Goal: Navigation & Orientation: Find specific page/section

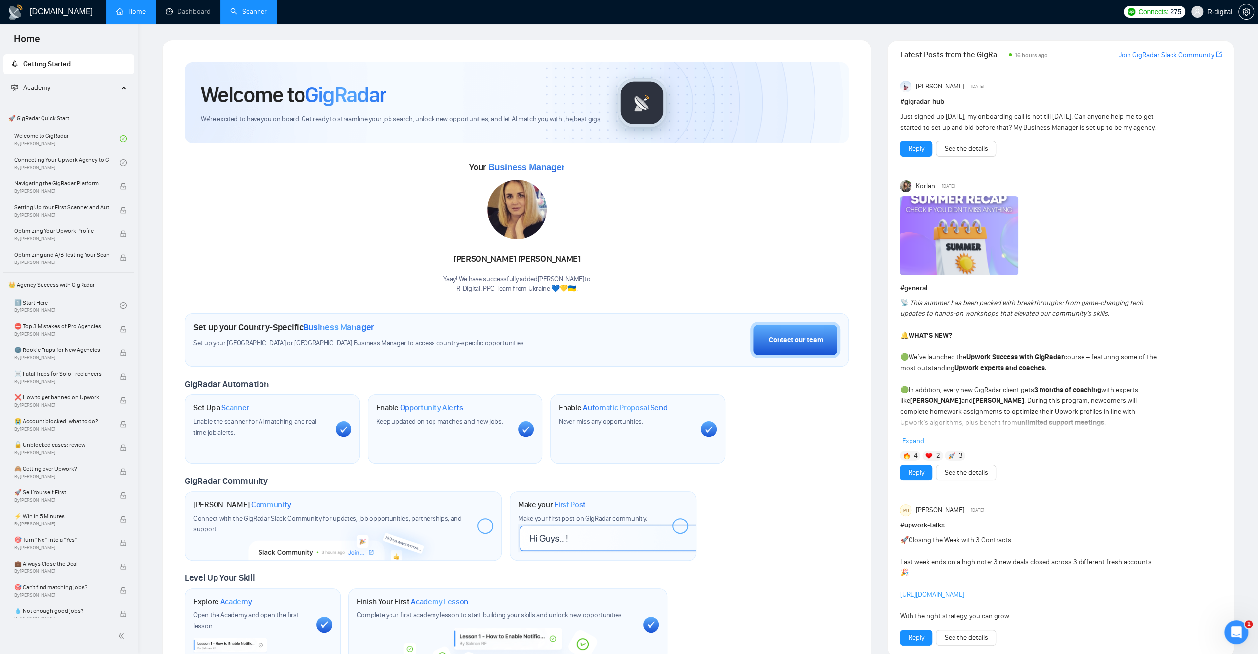
click at [252, 13] on link "Scanner" at bounding box center [248, 11] width 37 height 8
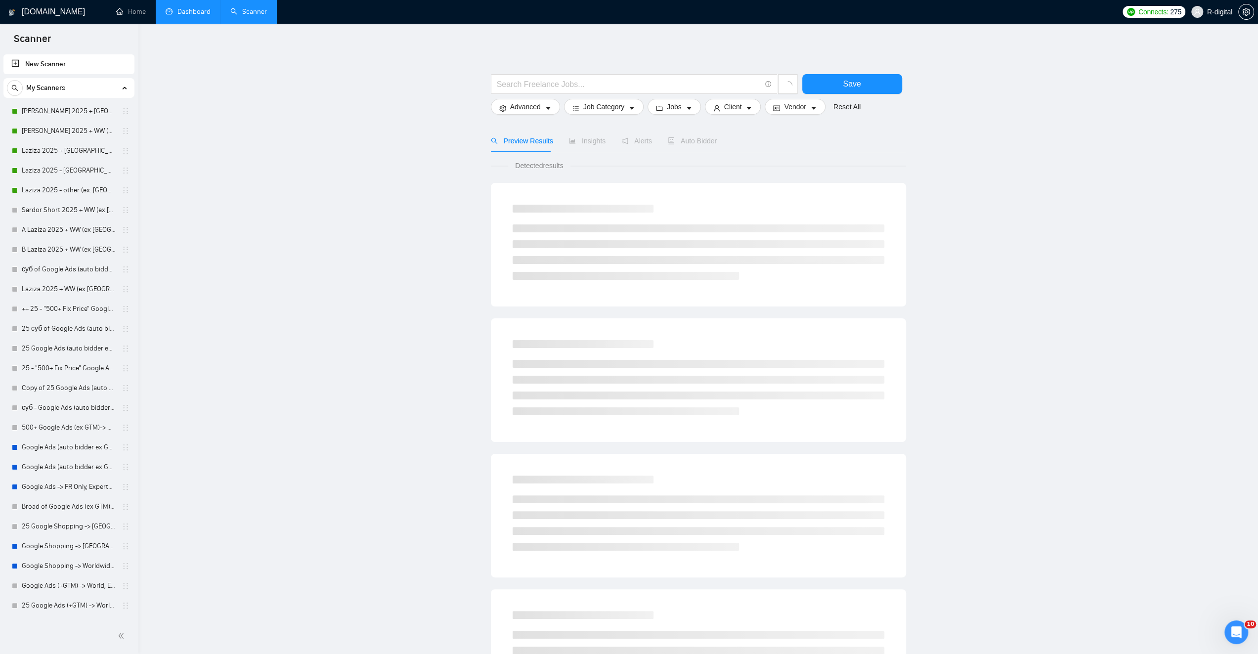
click at [194, 7] on link "Dashboard" at bounding box center [188, 11] width 45 height 8
